Goal: Task Accomplishment & Management: Complete application form

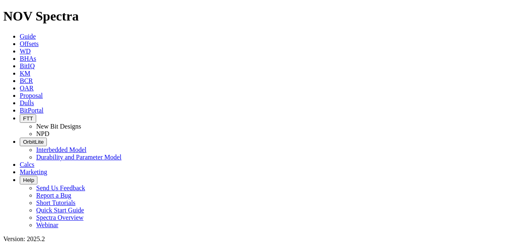
select select "New Bit Design"
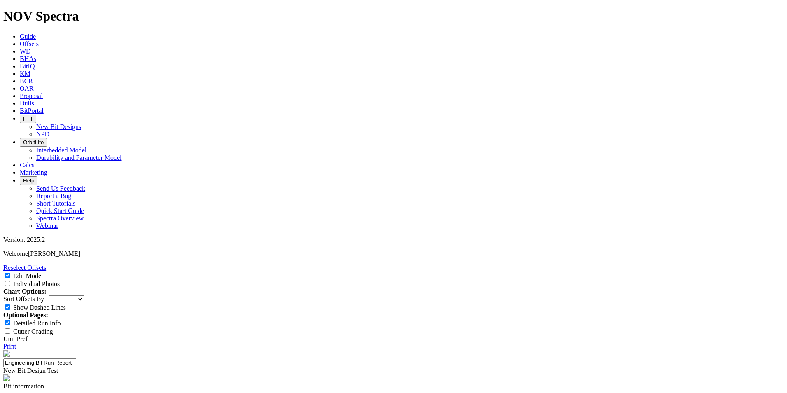
drag, startPoint x: 398, startPoint y: 294, endPoint x: 553, endPoint y: 342, distance: 162.7
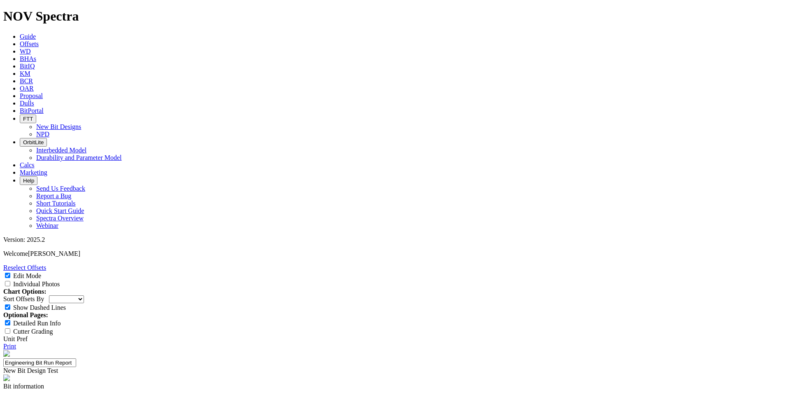
paste textarea "Lor ipsumdolors amet cons adipiscin elit sed doei 6½" tem, incididu u labor et …"
type textarea "Lor ipsumdolors amet cons adipiscin elit sed doei 6½" tem, incididu u labor et …"
click at [10, 244] on input "Edit Mode" at bounding box center [7, 274] width 5 height 5
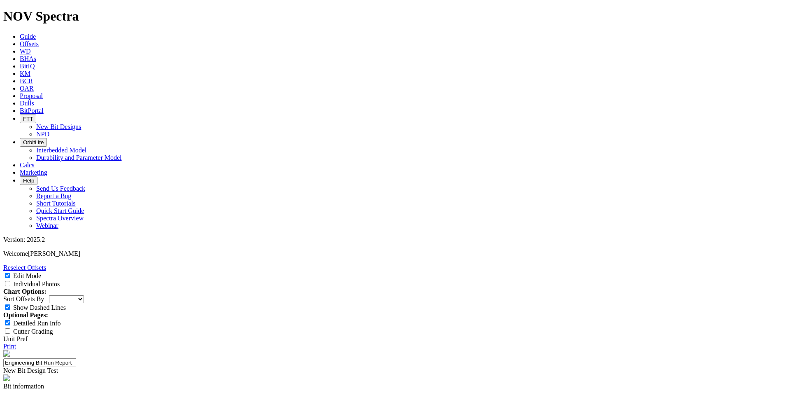
checkbox input "false"
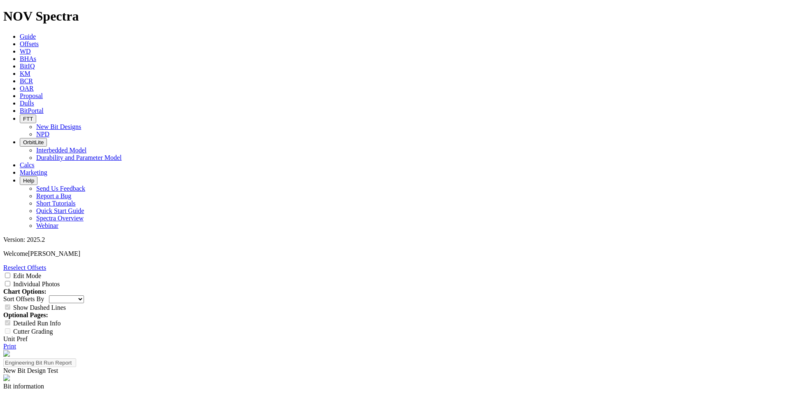
scroll to position [475, 0]
